Goal: Task Accomplishment & Management: Manage account settings

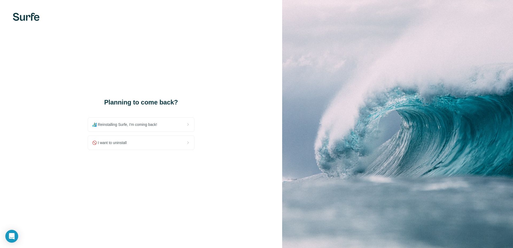
click at [127, 142] on span "🚫 I want to uninstall" at bounding box center [111, 142] width 39 height 5
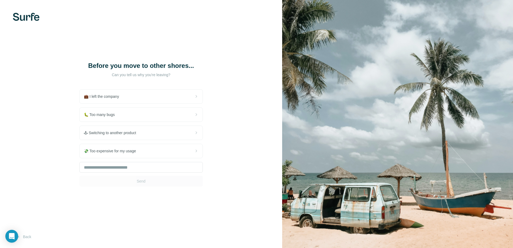
click at [120, 111] on div "🐛 Too many bugs" at bounding box center [141, 115] width 123 height 14
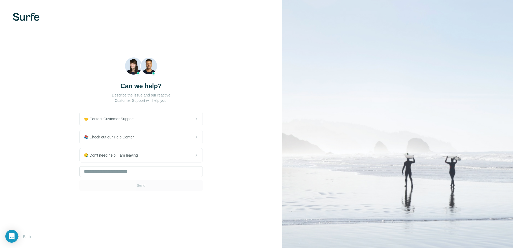
click at [131, 155] on span "😪 Don't need help, I am leaving" at bounding box center [113, 154] width 58 height 5
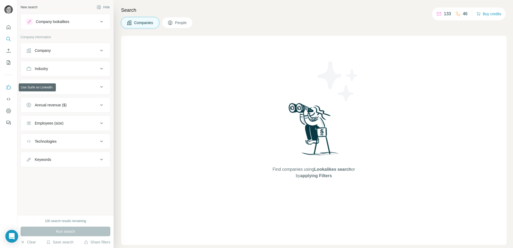
click at [9, 86] on icon "Use Surfe on LinkedIn" at bounding box center [9, 87] width 5 height 4
click at [9, 26] on icon "Quick start" at bounding box center [8, 27] width 5 height 5
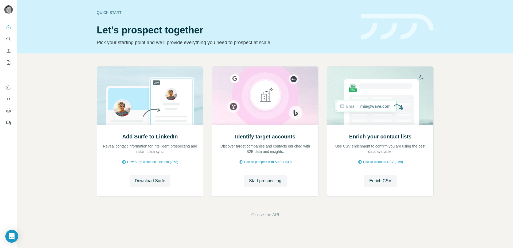
click at [154, 180] on span "Download Surfe" at bounding box center [150, 181] width 30 height 6
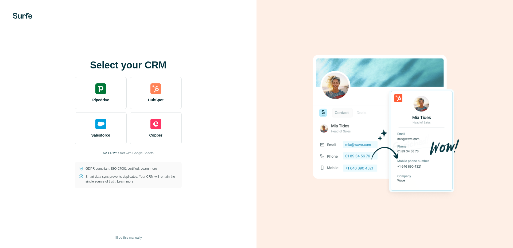
click at [146, 80] on div "HubSpot" at bounding box center [156, 93] width 52 height 32
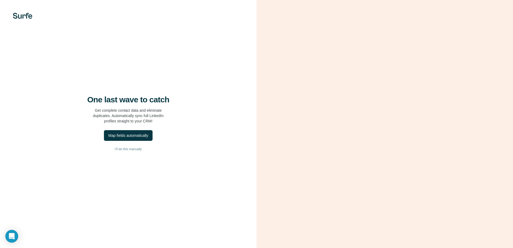
click at [131, 135] on div "Map fields automatically" at bounding box center [128, 135] width 40 height 5
